Goal: Information Seeking & Learning: Learn about a topic

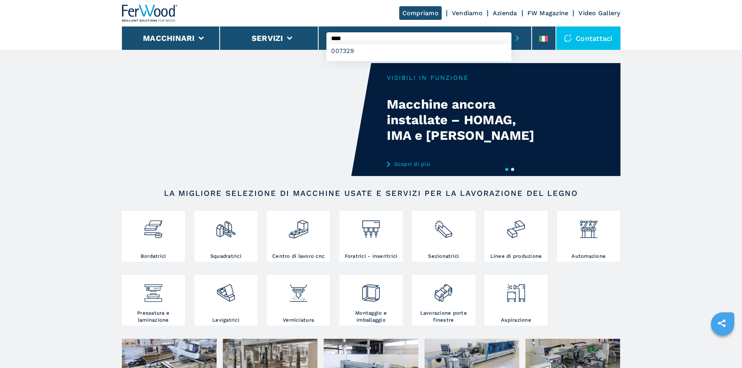
type input "****"
click at [511, 29] on button "submit-button" at bounding box center [517, 38] width 12 height 18
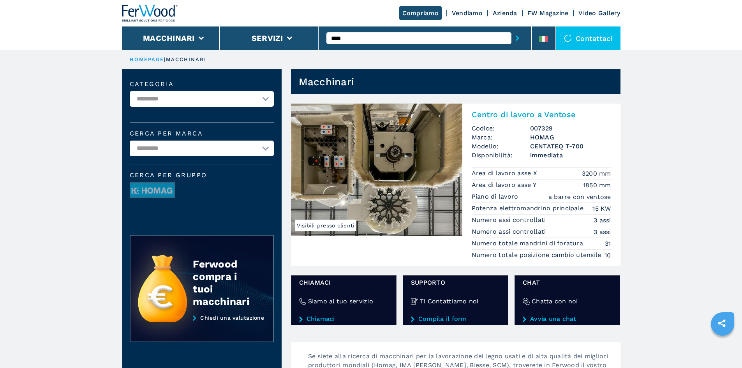
click at [497, 117] on h2 "Centro di lavoro a Ventose" at bounding box center [541, 114] width 139 height 9
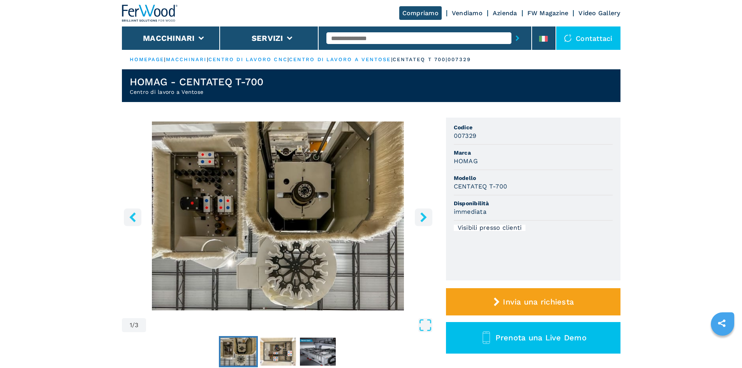
click at [421, 222] on button "right-button" at bounding box center [424, 217] width 18 height 18
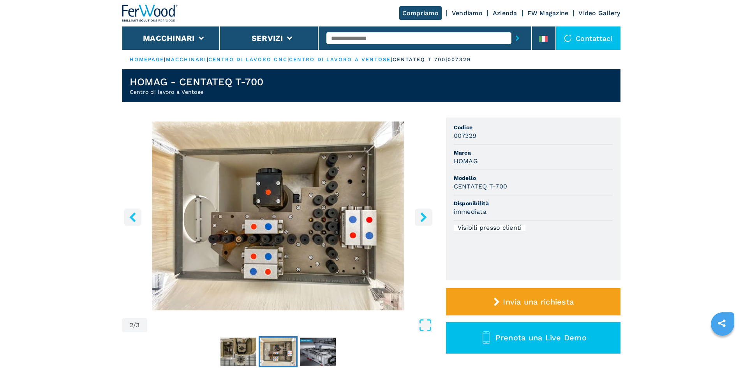
click at [421, 222] on button "right-button" at bounding box center [424, 217] width 18 height 18
click at [423, 222] on button "right-button" at bounding box center [424, 217] width 18 height 18
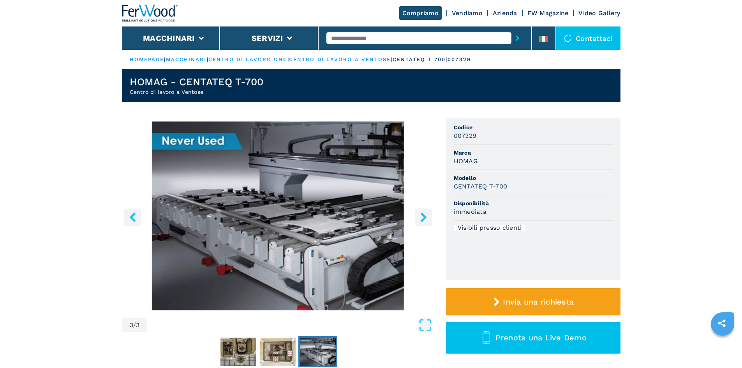
click at [137, 218] on button "left-button" at bounding box center [133, 217] width 18 height 18
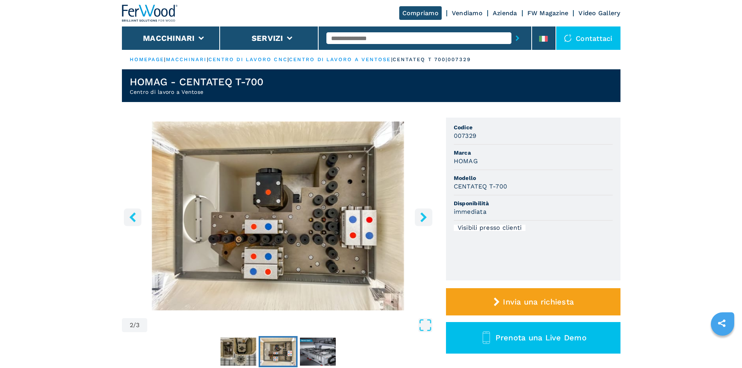
click at [137, 218] on button "left-button" at bounding box center [133, 217] width 18 height 18
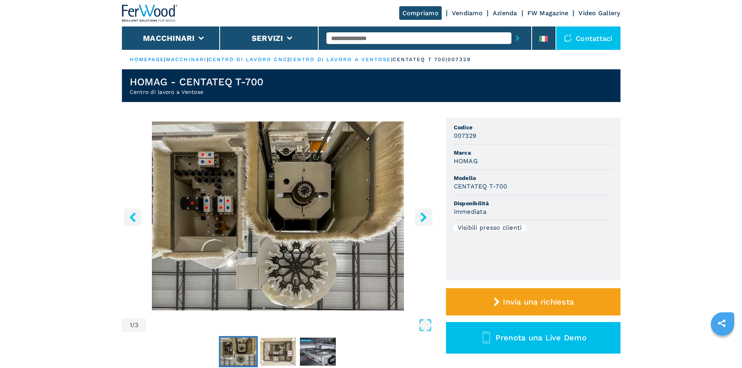
click at [419, 224] on button "right-button" at bounding box center [424, 217] width 18 height 18
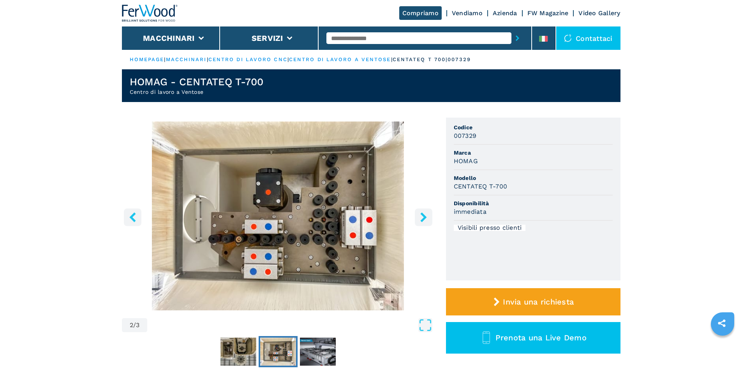
click at [418, 222] on button "right-button" at bounding box center [424, 217] width 18 height 18
click at [422, 217] on icon "right-button" at bounding box center [424, 217] width 10 height 10
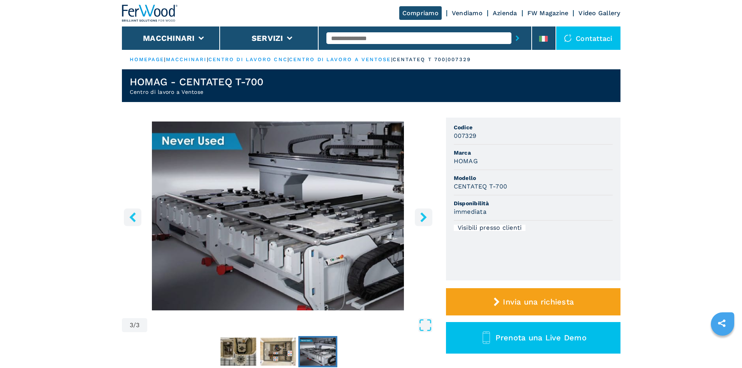
click at [130, 218] on icon "left-button" at bounding box center [133, 217] width 10 height 10
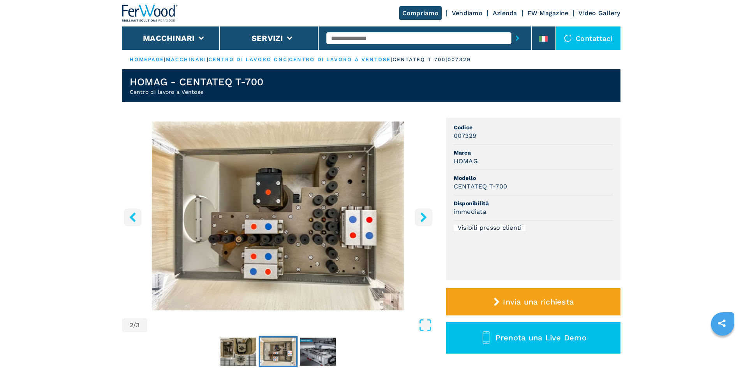
click at [130, 218] on icon "left-button" at bounding box center [133, 217] width 10 height 10
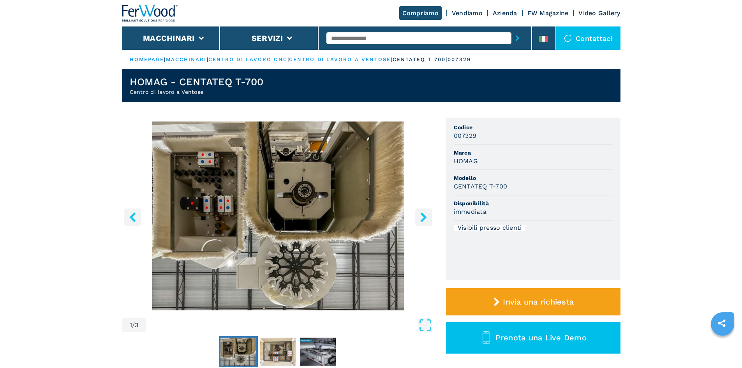
click at [426, 220] on icon "right-button" at bounding box center [424, 217] width 10 height 10
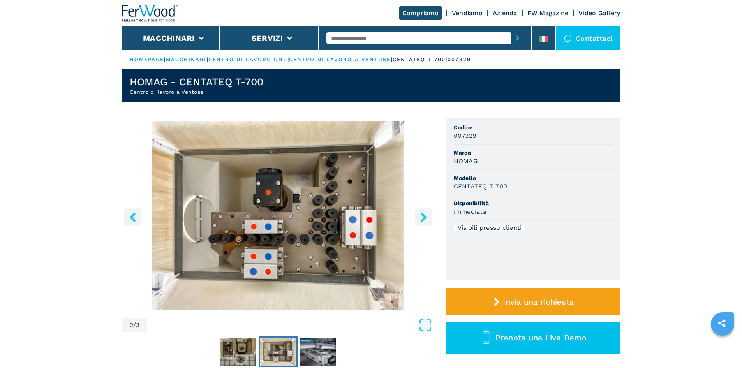
click at [426, 220] on icon "right-button" at bounding box center [424, 217] width 10 height 10
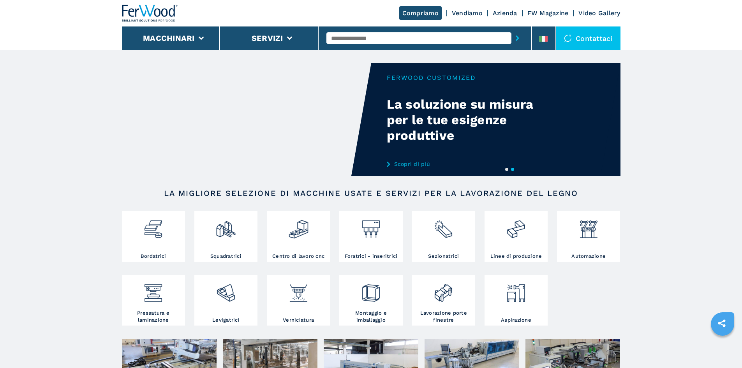
click at [375, 29] on div at bounding box center [424, 38] width 197 height 18
click at [375, 34] on input "text" at bounding box center [418, 38] width 185 height 12
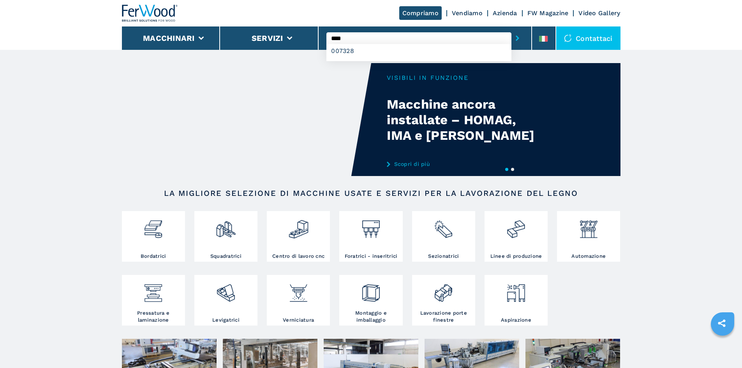
type input "****"
click at [511, 29] on button "submit-button" at bounding box center [517, 38] width 12 height 18
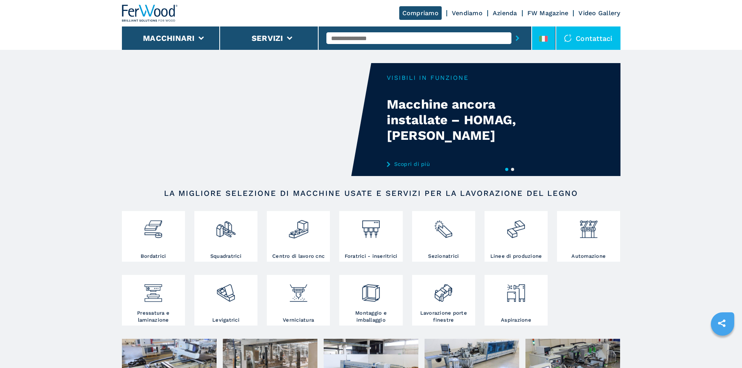
click at [541, 32] on li at bounding box center [543, 37] width 23 height 23
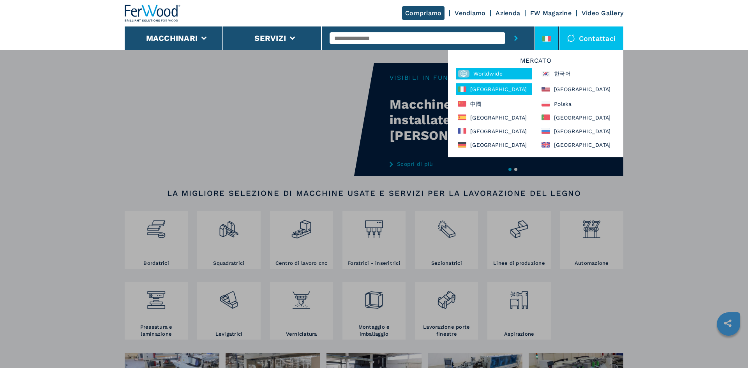
click at [495, 72] on div "Worldwide" at bounding box center [494, 74] width 76 height 12
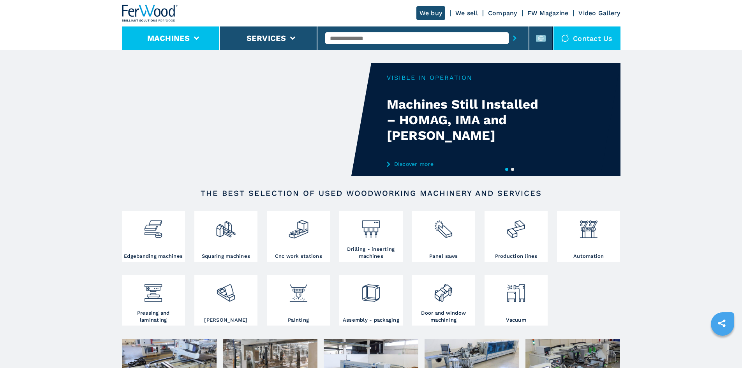
click at [200, 37] on li "Machines" at bounding box center [171, 37] width 98 height 23
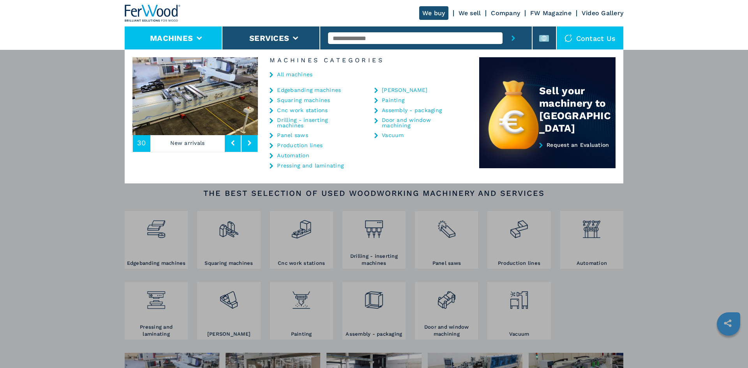
click at [99, 100] on div "**********" at bounding box center [374, 233] width 748 height 368
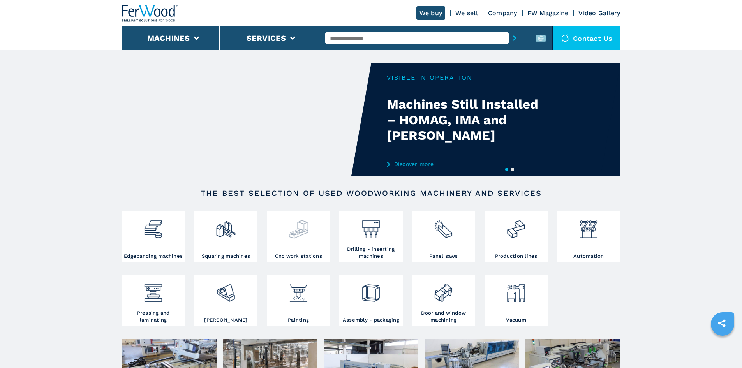
click at [295, 241] on div at bounding box center [298, 233] width 59 height 40
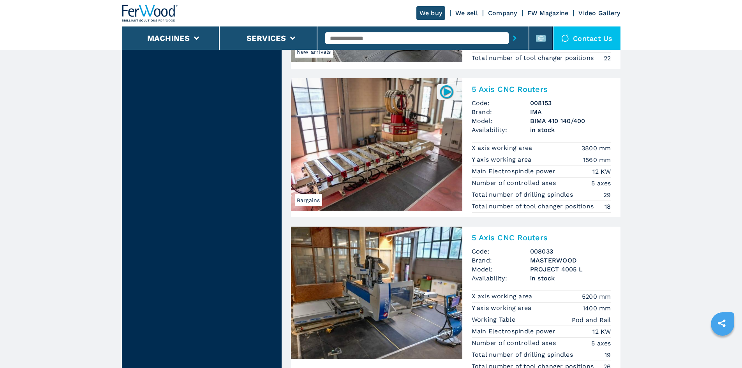
scroll to position [1637, 0]
